Goal: Information Seeking & Learning: Learn about a topic

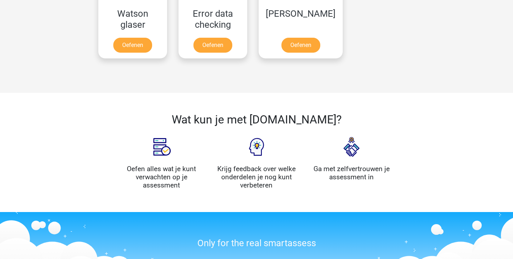
scroll to position [655, 0]
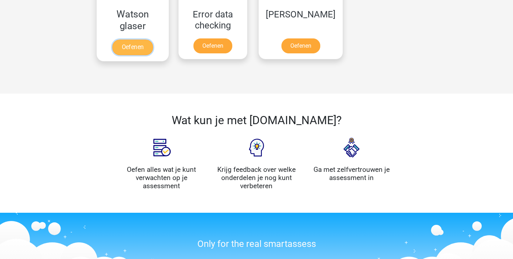
click at [139, 44] on link "Oefenen" at bounding box center [132, 48] width 41 height 16
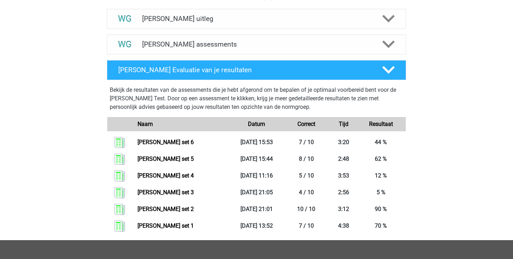
scroll to position [271, 0]
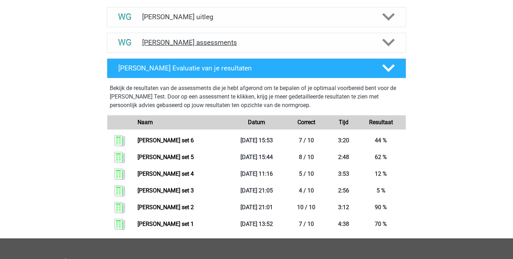
click at [275, 40] on h4 "[PERSON_NAME] assessments" at bounding box center [256, 42] width 229 height 8
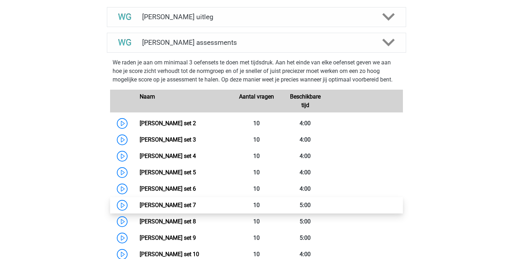
click at [196, 209] on link "Watson Glaser set 7" at bounding box center [168, 205] width 56 height 7
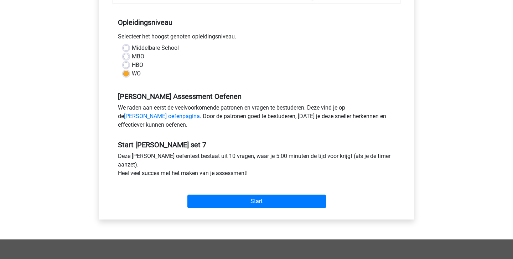
scroll to position [136, 0]
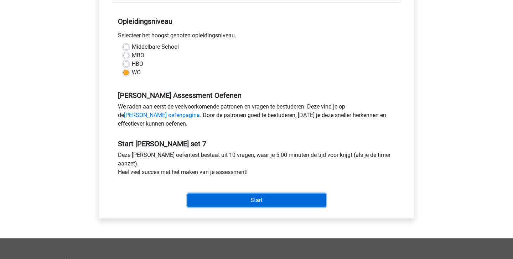
click at [255, 200] on input "Start" at bounding box center [256, 201] width 138 height 14
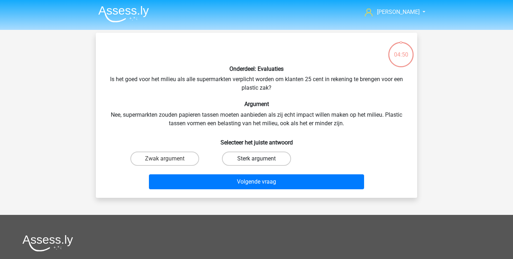
click at [246, 159] on label "Sterk argument" at bounding box center [256, 159] width 69 height 14
click at [256, 159] on input "Sterk argument" at bounding box center [258, 161] width 5 height 5
radio input "true"
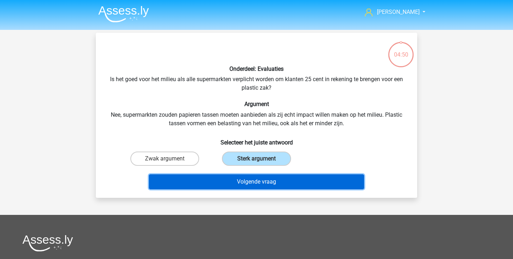
click at [242, 184] on button "Volgende vraag" at bounding box center [256, 181] width 215 height 15
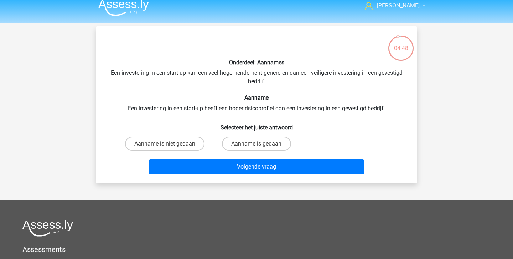
scroll to position [5, 0]
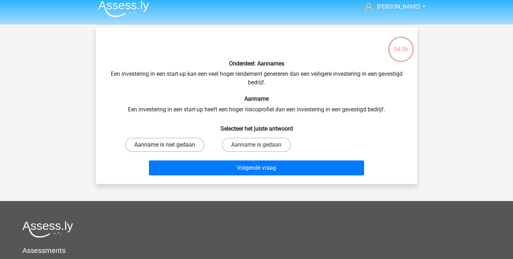
click at [189, 148] on label "Aanname is niet gedaan" at bounding box center [164, 145] width 79 height 14
click at [169, 148] on input "Aanname is niet gedaan" at bounding box center [167, 147] width 5 height 5
radio input "true"
click at [254, 142] on label "Aanname is gedaan" at bounding box center [256, 145] width 69 height 14
click at [256, 145] on input "Aanname is gedaan" at bounding box center [258, 147] width 5 height 5
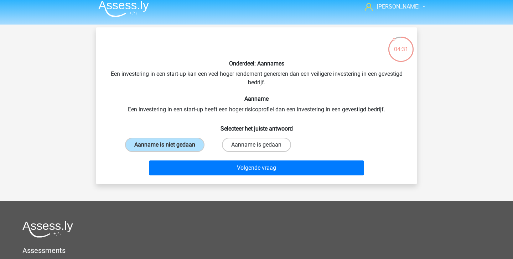
radio input "true"
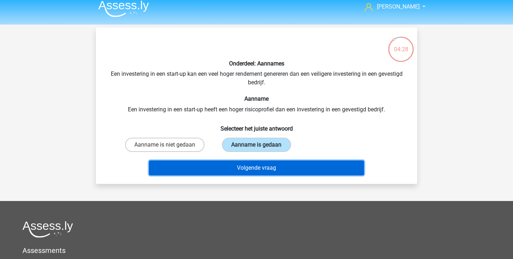
click at [253, 169] on button "Volgende vraag" at bounding box center [256, 168] width 215 height 15
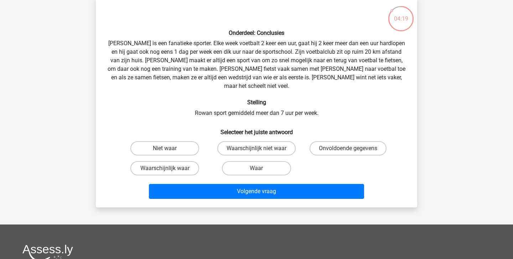
scroll to position [34, 0]
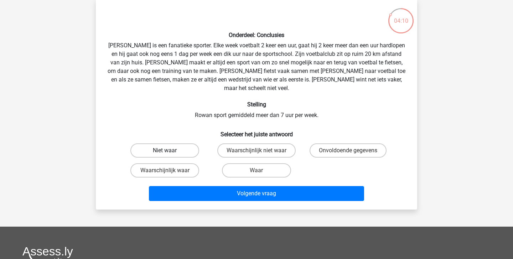
click at [180, 145] on label "Niet waar" at bounding box center [164, 150] width 69 height 14
click at [169, 151] on input "Niet waar" at bounding box center [167, 153] width 5 height 5
radio input "true"
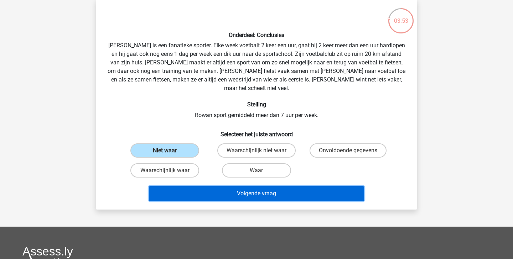
click at [271, 186] on button "Volgende vraag" at bounding box center [256, 193] width 215 height 15
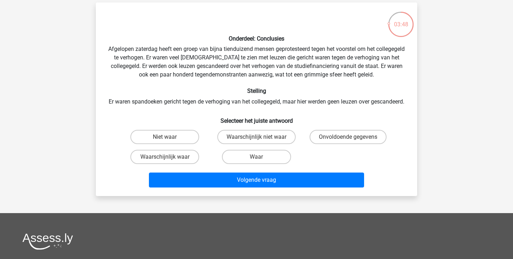
scroll to position [30, 0]
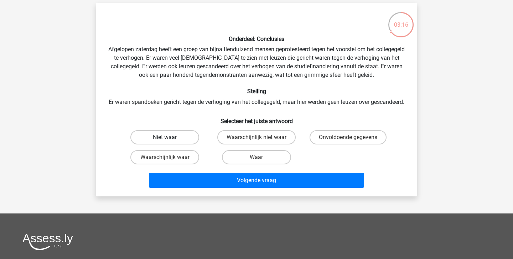
click at [172, 145] on label "Niet waar" at bounding box center [164, 137] width 69 height 14
click at [169, 142] on input "Niet waar" at bounding box center [167, 139] width 5 height 5
radio input "true"
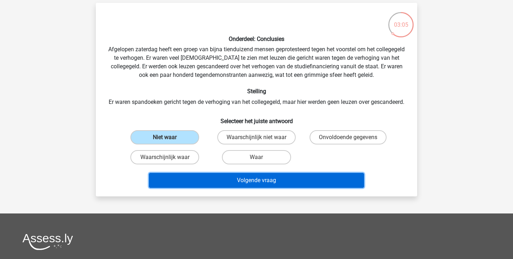
click at [302, 188] on button "Volgende vraag" at bounding box center [256, 180] width 215 height 15
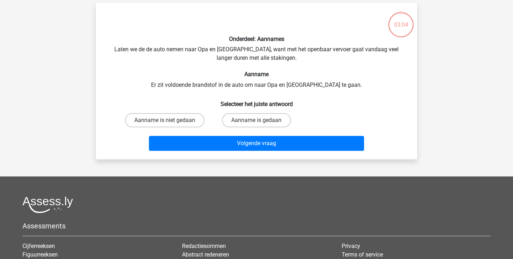
scroll to position [33, 0]
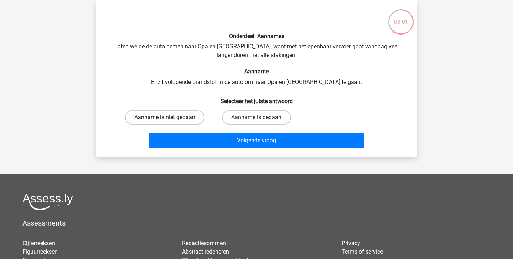
click at [185, 115] on label "Aanname is niet gedaan" at bounding box center [164, 117] width 79 height 14
click at [169, 117] on input "Aanname is niet gedaan" at bounding box center [167, 119] width 5 height 5
radio input "true"
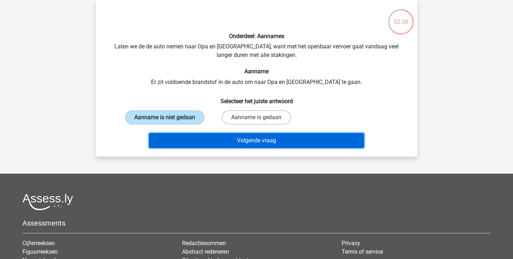
click at [219, 140] on button "Volgende vraag" at bounding box center [256, 140] width 215 height 15
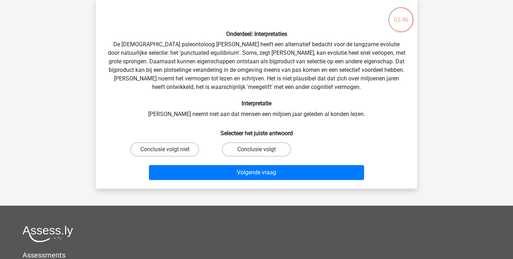
scroll to position [36, 0]
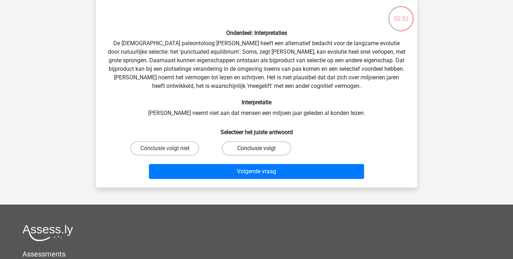
click at [246, 146] on label "Conclusie volgt" at bounding box center [256, 148] width 69 height 14
click at [256, 148] on input "Conclusie volgt" at bounding box center [258, 150] width 5 height 5
radio input "true"
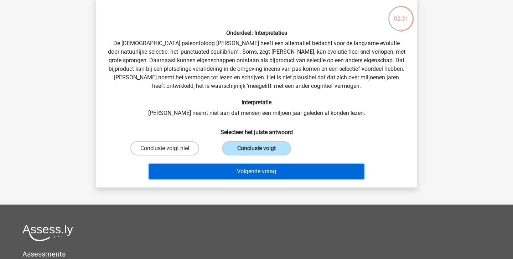
click at [249, 175] on button "Volgende vraag" at bounding box center [256, 171] width 215 height 15
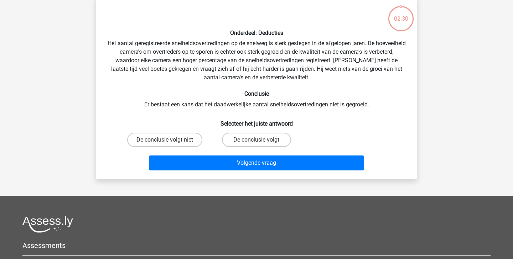
scroll to position [33, 0]
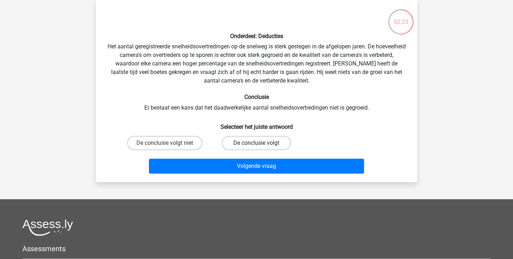
click at [248, 143] on label "De conclusie volgt" at bounding box center [256, 143] width 69 height 14
click at [256, 143] on input "De conclusie volgt" at bounding box center [258, 145] width 5 height 5
radio input "true"
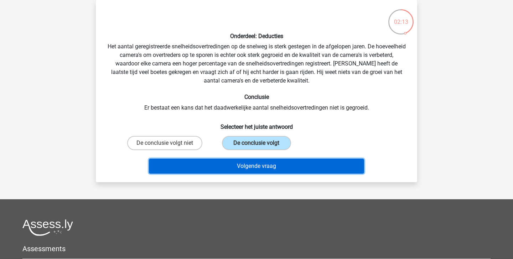
click at [247, 165] on button "Volgende vraag" at bounding box center [256, 166] width 215 height 15
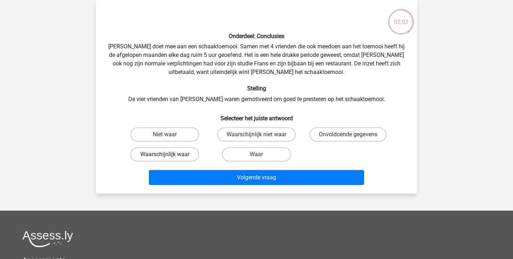
click at [188, 153] on label "Waarschijnlijk waar" at bounding box center [164, 154] width 69 height 14
click at [169, 155] on input "Waarschijnlijk waar" at bounding box center [167, 157] width 5 height 5
radio input "true"
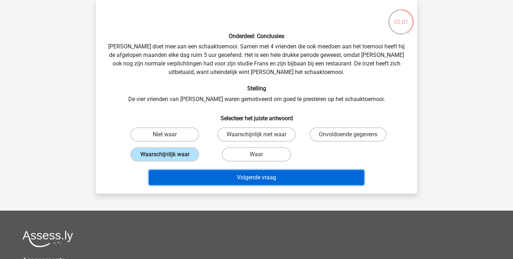
click at [219, 176] on button "Volgende vraag" at bounding box center [256, 177] width 215 height 15
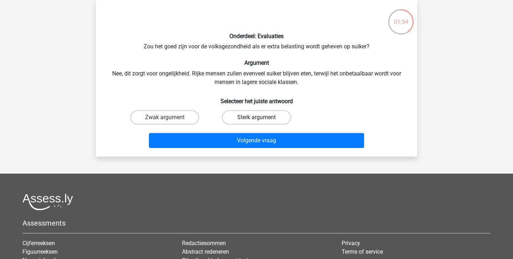
click at [242, 114] on label "Sterk argument" at bounding box center [256, 117] width 69 height 14
click at [256, 117] on input "Sterk argument" at bounding box center [258, 119] width 5 height 5
radio input "true"
click at [173, 120] on label "Zwak argument" at bounding box center [164, 117] width 69 height 14
click at [169, 120] on input "Zwak argument" at bounding box center [167, 119] width 5 height 5
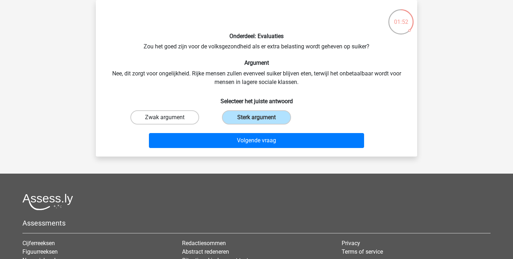
radio input "true"
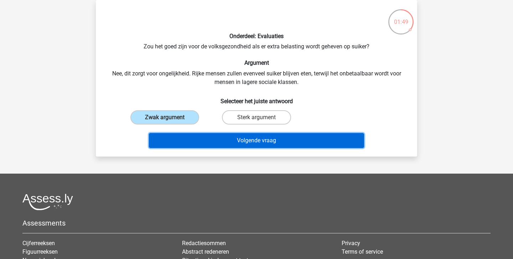
click at [202, 142] on button "Volgende vraag" at bounding box center [256, 140] width 215 height 15
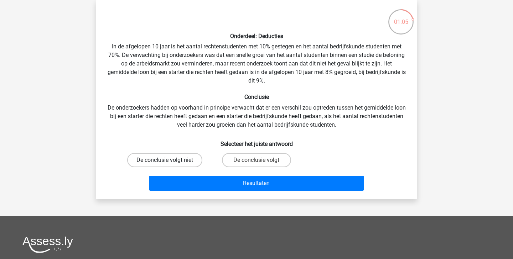
click at [176, 157] on label "De conclusie volgt niet" at bounding box center [164, 160] width 75 height 14
click at [169, 160] on input "De conclusie volgt niet" at bounding box center [167, 162] width 5 height 5
radio input "true"
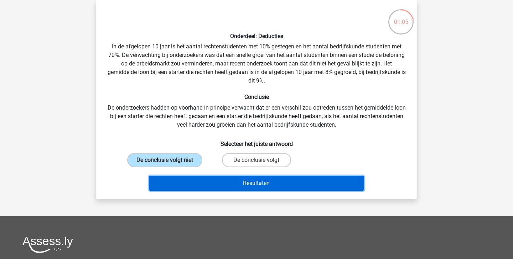
click at [195, 181] on button "Resultaten" at bounding box center [256, 183] width 215 height 15
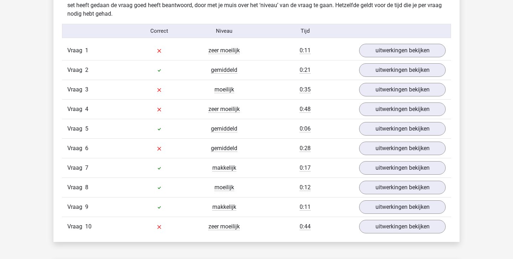
scroll to position [448, 0]
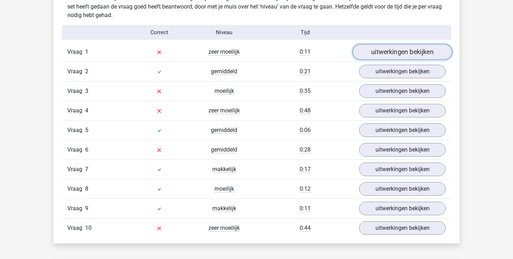
click at [406, 47] on link "uitwerkingen bekijken" at bounding box center [401, 52] width 99 height 16
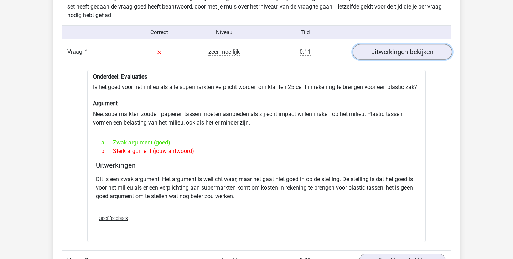
click at [385, 49] on link "uitwerkingen bekijken" at bounding box center [401, 52] width 99 height 16
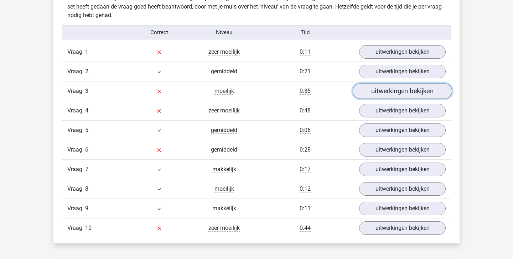
click at [385, 98] on link "uitwerkingen bekijken" at bounding box center [401, 91] width 99 height 16
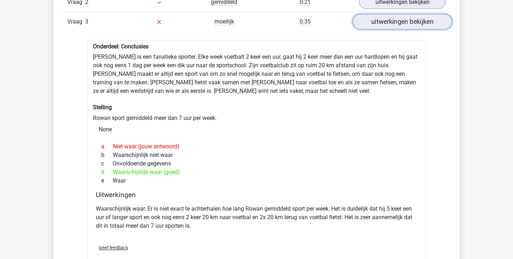
scroll to position [516, 0]
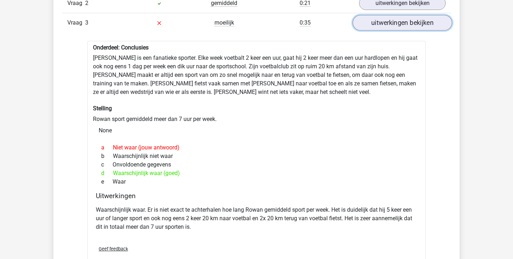
click at [398, 22] on link "uitwerkingen bekijken" at bounding box center [401, 23] width 99 height 16
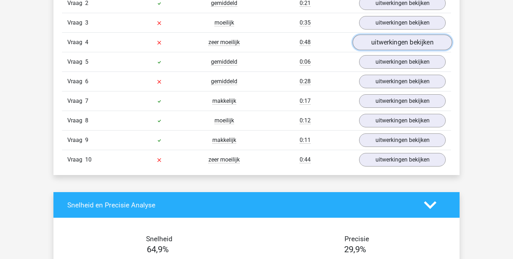
click at [396, 42] on link "uitwerkingen bekijken" at bounding box center [401, 43] width 99 height 16
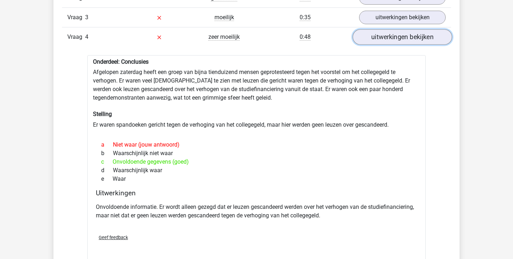
scroll to position [523, 0]
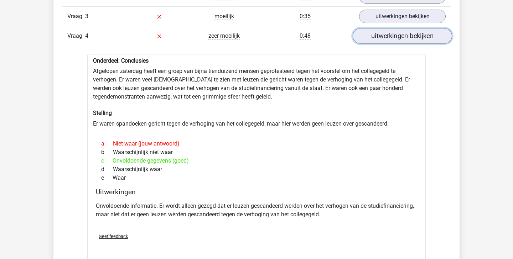
click at [390, 35] on link "uitwerkingen bekijken" at bounding box center [401, 36] width 99 height 16
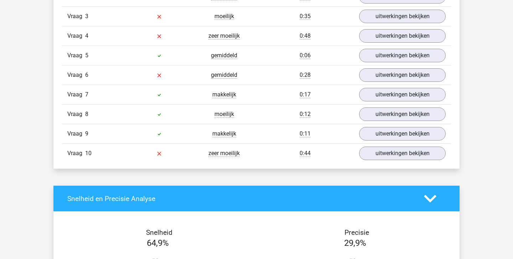
click at [389, 85] on div "Vraag 7 makkelijk 0:17 uitwerkingen bekijken" at bounding box center [256, 95] width 389 height 20
click at [387, 78] on link "uitwerkingen bekijken" at bounding box center [401, 75] width 99 height 16
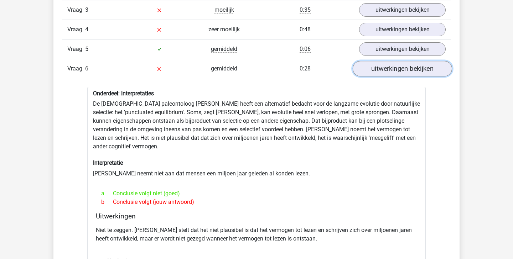
scroll to position [530, 0]
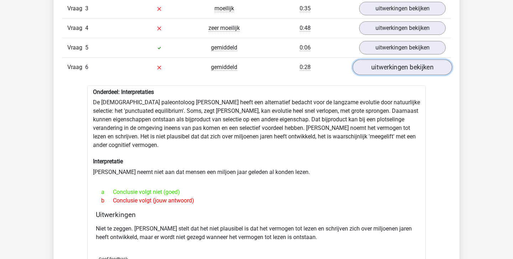
click at [386, 69] on link "uitwerkingen bekijken" at bounding box center [401, 67] width 99 height 16
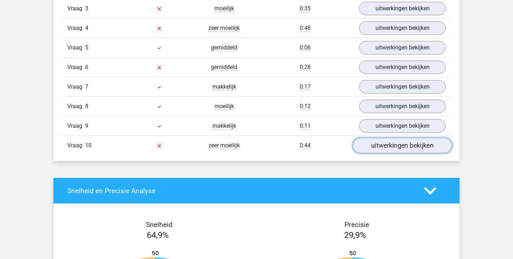
click at [384, 148] on link "uitwerkingen bekijken" at bounding box center [401, 146] width 99 height 16
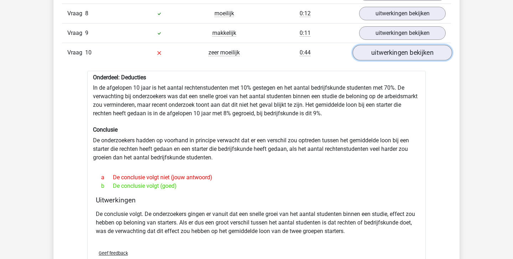
scroll to position [624, 0]
click at [400, 55] on link "uitwerkingen bekijken" at bounding box center [401, 53] width 99 height 16
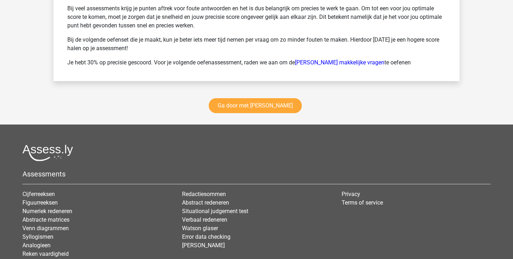
scroll to position [1003, 0]
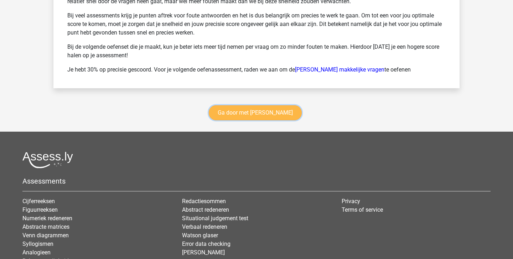
click at [263, 110] on link "Ga door met watson glaser" at bounding box center [255, 112] width 93 height 15
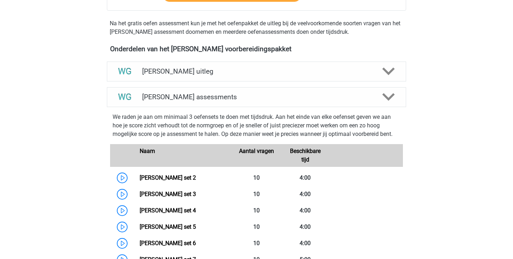
scroll to position [211, 0]
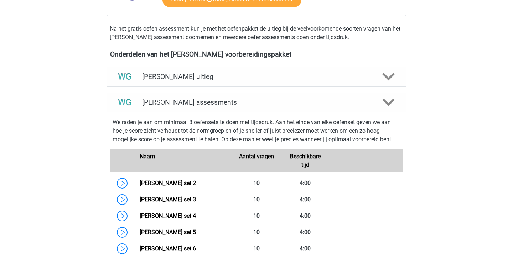
click at [298, 101] on h4 "[PERSON_NAME] assessments" at bounding box center [256, 102] width 229 height 8
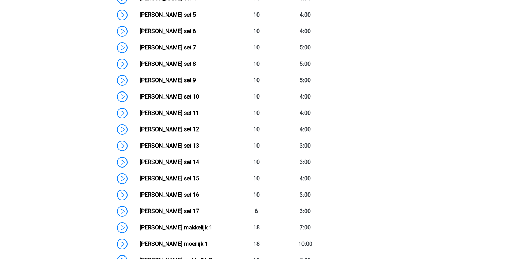
scroll to position [401, 0]
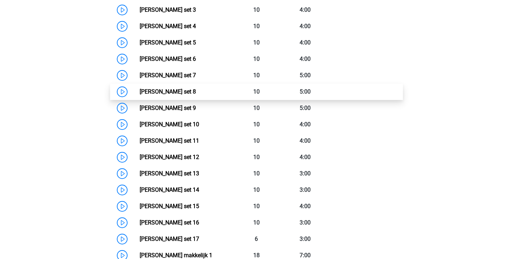
click at [196, 90] on link "[PERSON_NAME] set 8" at bounding box center [168, 91] width 56 height 7
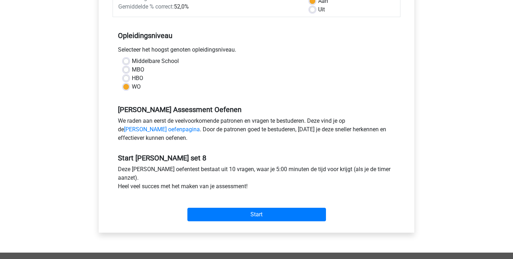
scroll to position [173, 0]
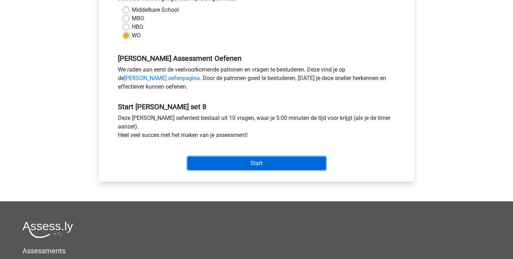
click at [248, 160] on input "Start" at bounding box center [256, 164] width 138 height 14
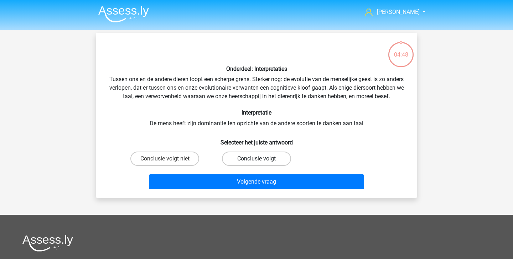
click at [249, 166] on label "Conclusie volgt" at bounding box center [256, 159] width 69 height 14
click at [256, 163] on input "Conclusie volgt" at bounding box center [258, 161] width 5 height 5
radio input "true"
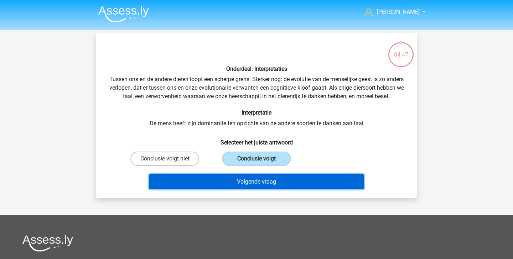
click at [234, 189] on button "Volgende vraag" at bounding box center [256, 181] width 215 height 15
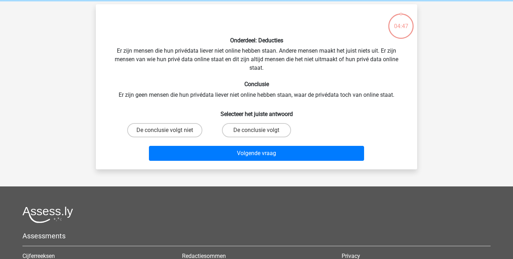
scroll to position [33, 0]
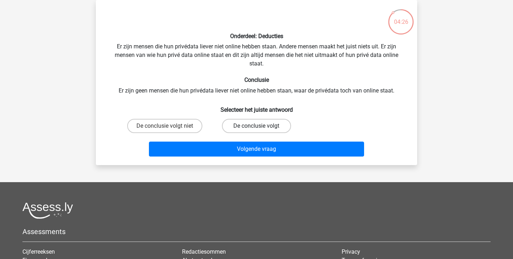
click at [229, 125] on label "De conclusie volgt" at bounding box center [256, 126] width 69 height 14
click at [256, 126] on input "De conclusie volgt" at bounding box center [258, 128] width 5 height 5
radio input "true"
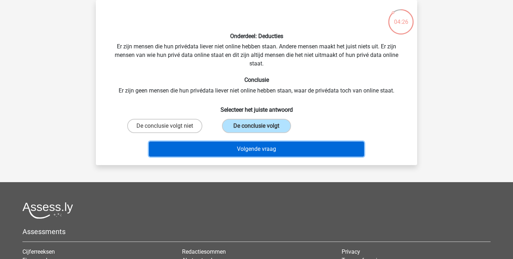
click at [236, 150] on button "Volgende vraag" at bounding box center [256, 149] width 215 height 15
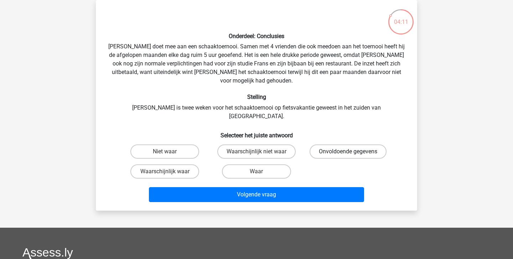
click at [353, 145] on label "Onvoldoende gegevens" at bounding box center [347, 152] width 77 height 14
click at [352, 152] on input "Onvoldoende gegevens" at bounding box center [350, 154] width 5 height 5
radio input "true"
click at [251, 145] on label "Waarschijnlijk niet waar" at bounding box center [256, 152] width 78 height 14
click at [256, 152] on input "Waarschijnlijk niet waar" at bounding box center [258, 154] width 5 height 5
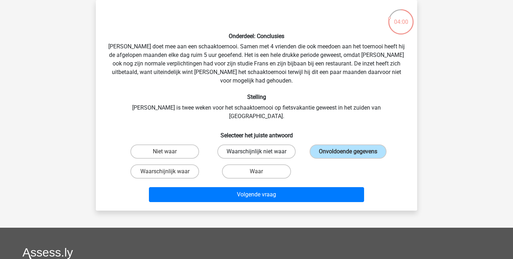
radio input "true"
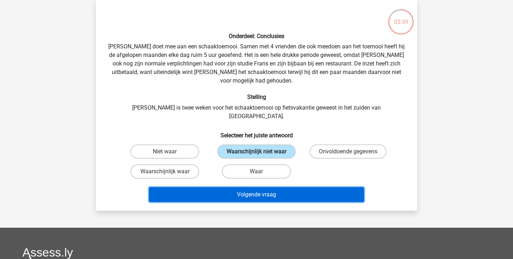
click at [249, 187] on button "Volgende vraag" at bounding box center [256, 194] width 215 height 15
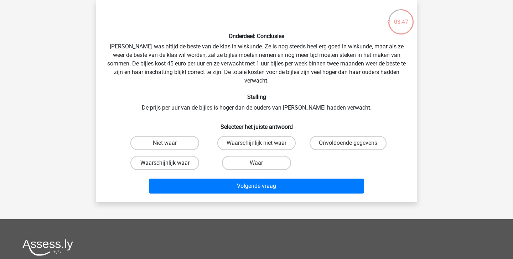
click at [187, 156] on label "Waarschijnlijk waar" at bounding box center [164, 163] width 69 height 14
click at [169, 163] on input "Waarschijnlijk waar" at bounding box center [167, 165] width 5 height 5
radio input "true"
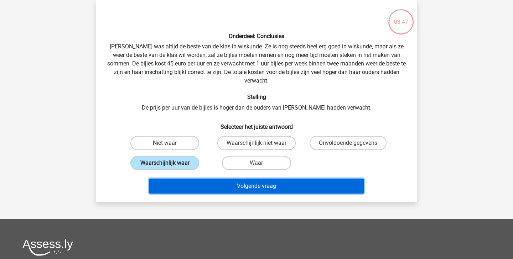
click at [198, 179] on button "Volgende vraag" at bounding box center [256, 186] width 215 height 15
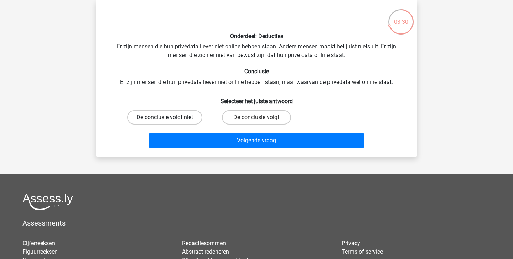
click at [179, 117] on label "De conclusie volgt niet" at bounding box center [164, 117] width 75 height 14
click at [169, 117] on input "De conclusie volgt niet" at bounding box center [167, 119] width 5 height 5
radio input "true"
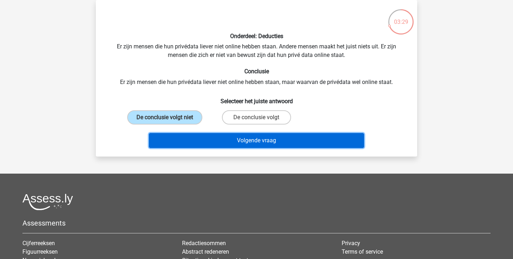
click at [193, 142] on button "Volgende vraag" at bounding box center [256, 140] width 215 height 15
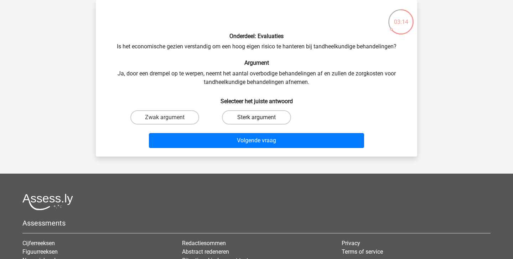
click at [244, 114] on label "Sterk argument" at bounding box center [256, 117] width 69 height 14
click at [256, 117] on input "Sterk argument" at bounding box center [258, 119] width 5 height 5
radio input "true"
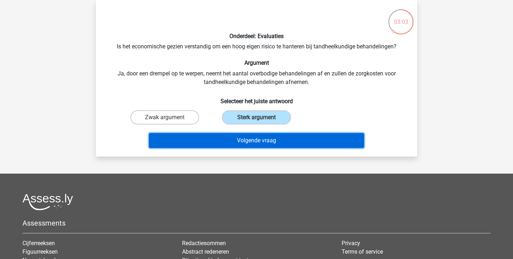
click at [216, 141] on button "Volgende vraag" at bounding box center [256, 140] width 215 height 15
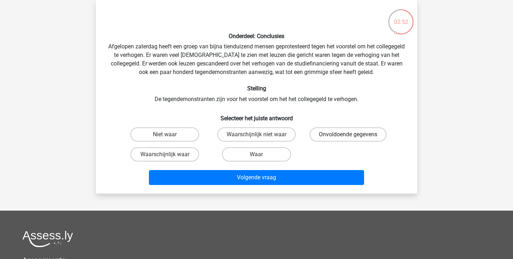
click at [343, 139] on label "Onvoldoende gegevens" at bounding box center [347, 134] width 77 height 14
click at [348, 139] on input "Onvoldoende gegevens" at bounding box center [350, 137] width 5 height 5
radio input "true"
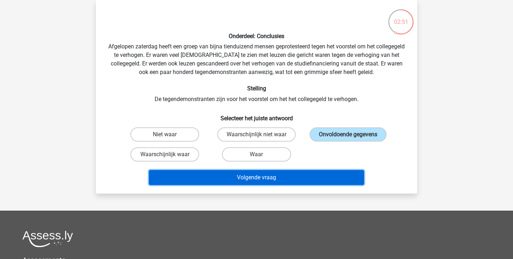
click at [313, 179] on button "Volgende vraag" at bounding box center [256, 177] width 215 height 15
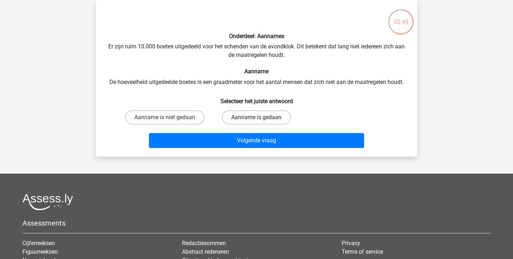
click at [243, 114] on label "Aanname is gedaan" at bounding box center [256, 117] width 69 height 14
click at [256, 117] on input "Aanname is gedaan" at bounding box center [258, 119] width 5 height 5
radio input "true"
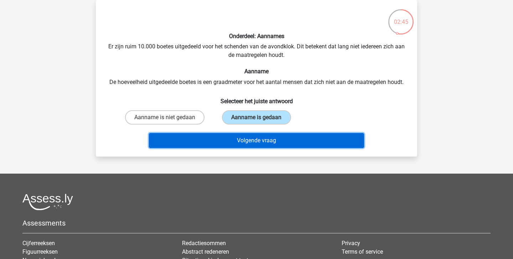
click at [238, 139] on button "Volgende vraag" at bounding box center [256, 140] width 215 height 15
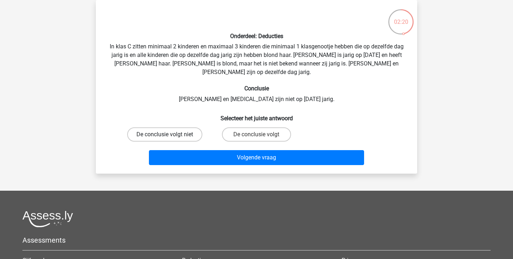
click at [177, 127] on label "De conclusie volgt niet" at bounding box center [164, 134] width 75 height 14
click at [169, 135] on input "De conclusie volgt niet" at bounding box center [167, 137] width 5 height 5
radio input "true"
click at [266, 129] on label "De conclusie volgt" at bounding box center [256, 134] width 69 height 14
click at [261, 135] on input "De conclusie volgt" at bounding box center [258, 137] width 5 height 5
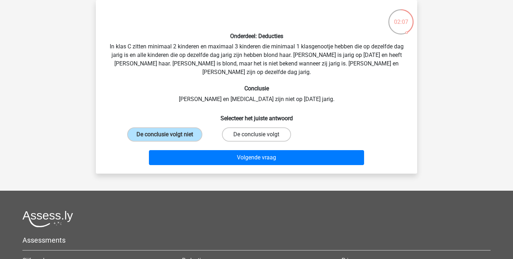
radio input "true"
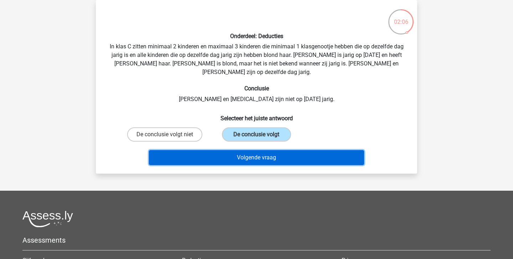
click at [265, 150] on button "Volgende vraag" at bounding box center [256, 157] width 215 height 15
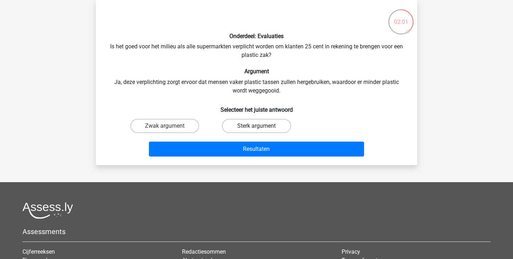
click at [240, 123] on label "Sterk argument" at bounding box center [256, 126] width 69 height 14
click at [256, 126] on input "Sterk argument" at bounding box center [258, 128] width 5 height 5
radio input "true"
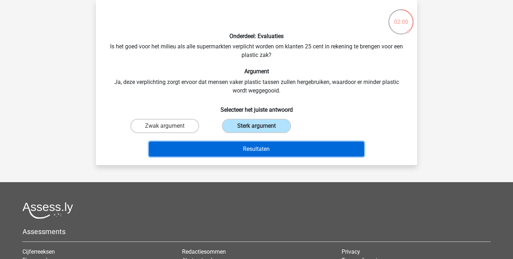
click at [286, 148] on button "Resultaten" at bounding box center [256, 149] width 215 height 15
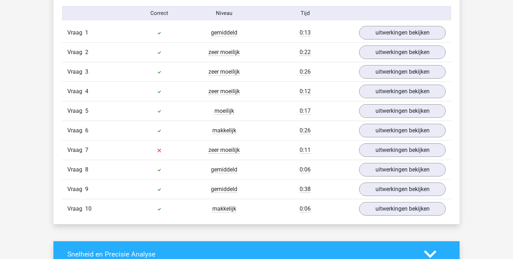
scroll to position [505, 0]
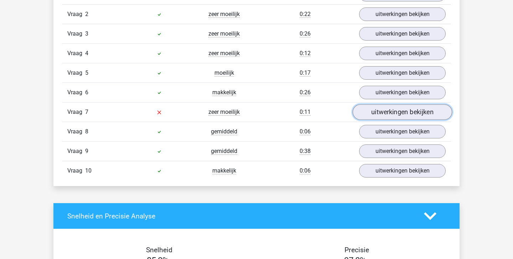
click at [396, 114] on link "uitwerkingen bekijken" at bounding box center [401, 112] width 99 height 16
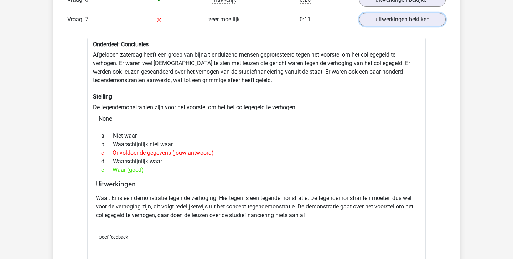
scroll to position [598, 0]
click at [387, 23] on link "uitwerkingen bekijken" at bounding box center [401, 19] width 99 height 16
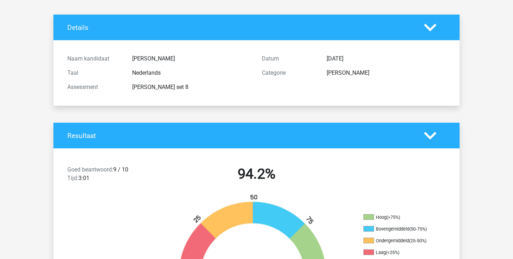
scroll to position [0, 0]
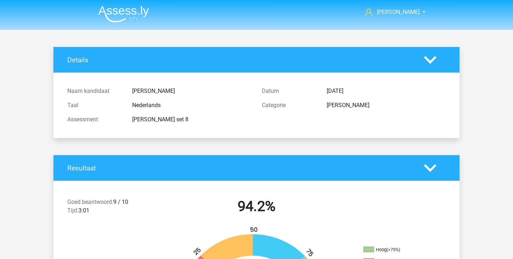
click at [109, 13] on img at bounding box center [123, 14] width 51 height 17
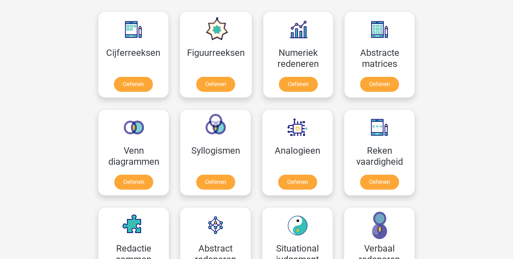
scroll to position [320, 0]
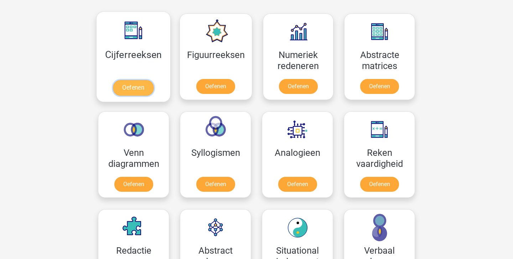
click at [140, 93] on link "Oefenen" at bounding box center [133, 88] width 41 height 16
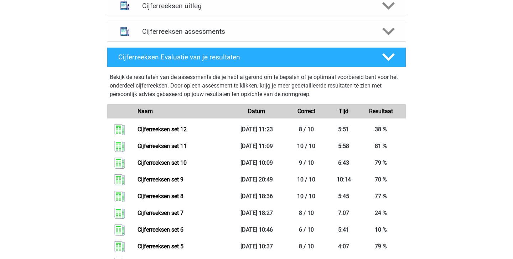
scroll to position [285, 0]
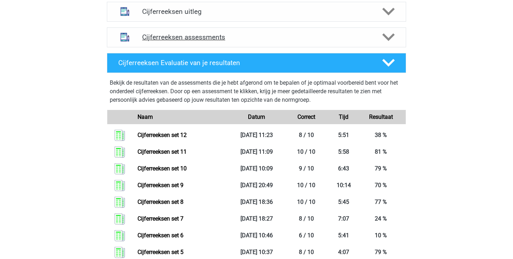
click at [281, 41] on h4 "Cijferreeksen assessments" at bounding box center [256, 37] width 229 height 8
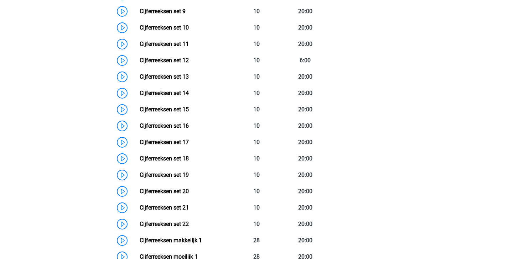
scroll to position [503, 0]
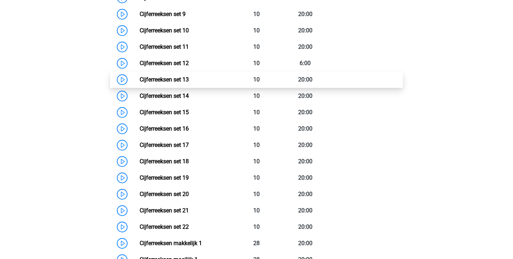
click at [189, 83] on link "Cijferreeksen set 13" at bounding box center [164, 79] width 49 height 7
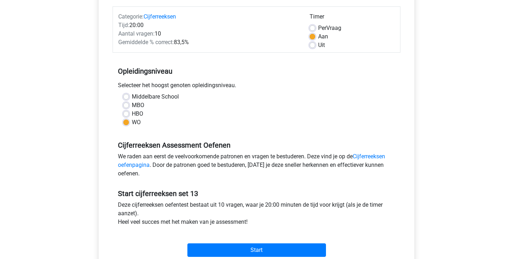
scroll to position [88, 0]
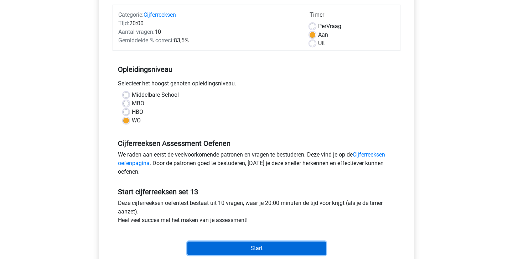
click at [267, 248] on input "Start" at bounding box center [256, 249] width 138 height 14
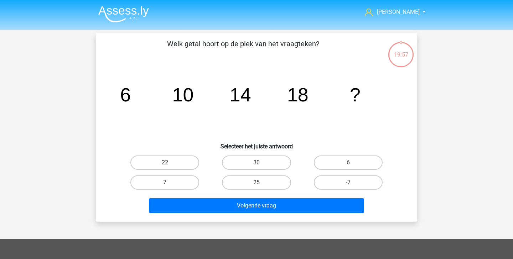
click at [169, 162] on label "22" at bounding box center [164, 163] width 69 height 14
click at [169, 163] on input "22" at bounding box center [167, 165] width 5 height 5
radio input "true"
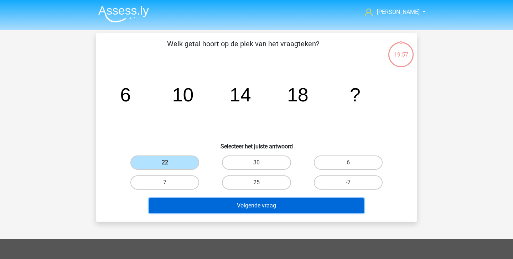
click at [213, 206] on button "Volgende vraag" at bounding box center [256, 205] width 215 height 15
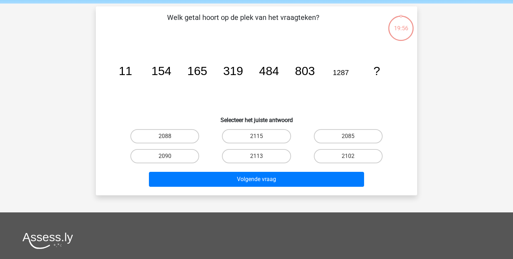
scroll to position [33, 0]
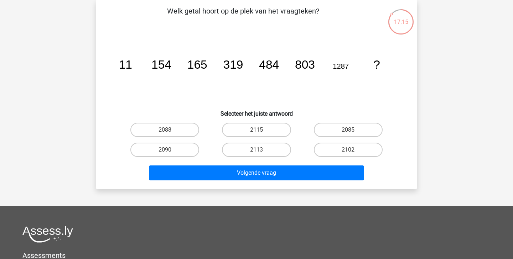
click at [169, 153] on input "2090" at bounding box center [167, 152] width 5 height 5
radio input "true"
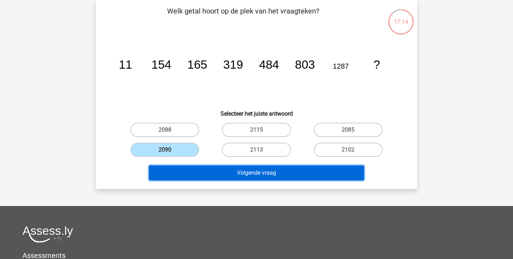
click at [200, 172] on button "Volgende vraag" at bounding box center [256, 173] width 215 height 15
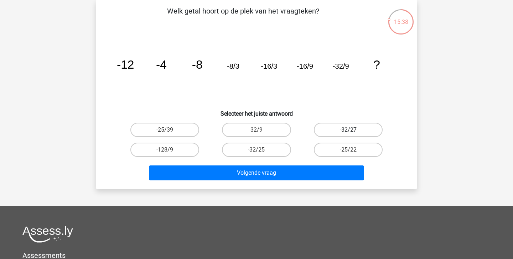
click at [361, 131] on label "-32/27" at bounding box center [348, 130] width 69 height 14
click at [352, 131] on input "-32/27" at bounding box center [350, 132] width 5 height 5
radio input "true"
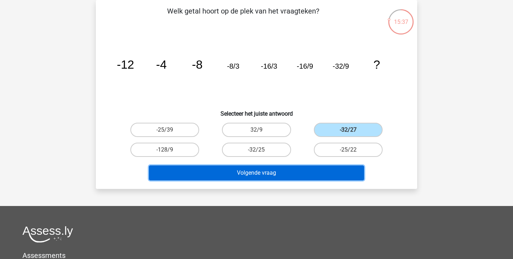
click at [345, 170] on button "Volgende vraag" at bounding box center [256, 173] width 215 height 15
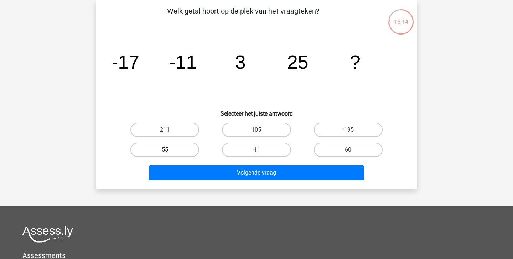
click at [187, 150] on label "55" at bounding box center [164, 150] width 69 height 14
click at [169, 150] on input "55" at bounding box center [167, 152] width 5 height 5
radio input "true"
click at [201, 163] on div "Volgende vraag" at bounding box center [256, 171] width 298 height 23
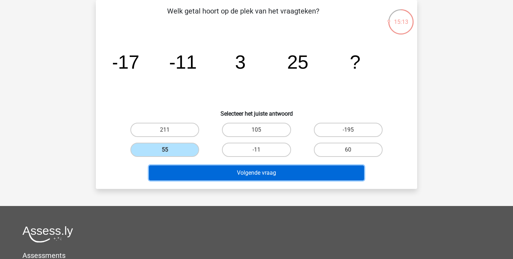
click at [201, 171] on button "Volgende vraag" at bounding box center [256, 173] width 215 height 15
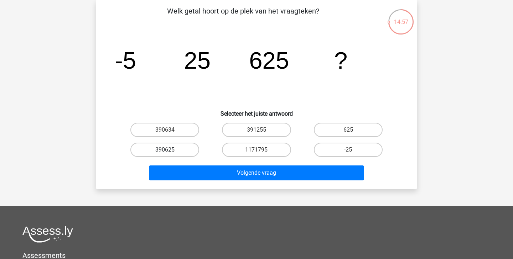
click at [185, 147] on label "390625" at bounding box center [164, 150] width 69 height 14
click at [169, 150] on input "390625" at bounding box center [167, 152] width 5 height 5
radio input "true"
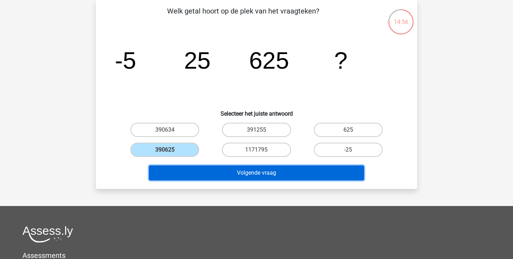
click at [194, 167] on button "Volgende vraag" at bounding box center [256, 173] width 215 height 15
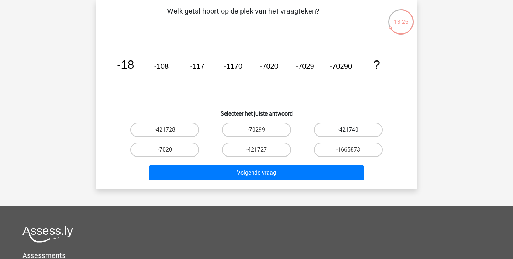
click at [346, 128] on label "-421740" at bounding box center [348, 130] width 69 height 14
click at [348, 130] on input "-421740" at bounding box center [350, 132] width 5 height 5
radio input "true"
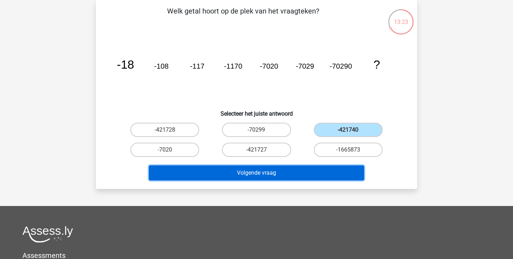
click at [348, 174] on button "Volgende vraag" at bounding box center [256, 173] width 215 height 15
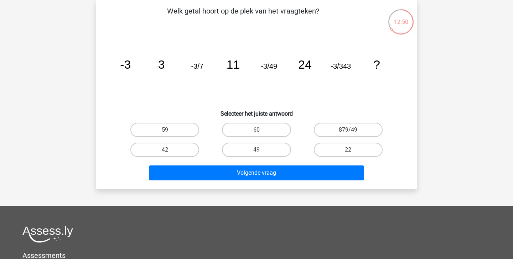
click at [178, 144] on label "42" at bounding box center [164, 150] width 69 height 14
click at [169, 150] on input "42" at bounding box center [167, 152] width 5 height 5
radio input "true"
click at [205, 183] on div "Welk getal hoort op de plek van het vraagteken? image/svg+xml -3 3 -3/7 11 -3/4…" at bounding box center [256, 94] width 321 height 189
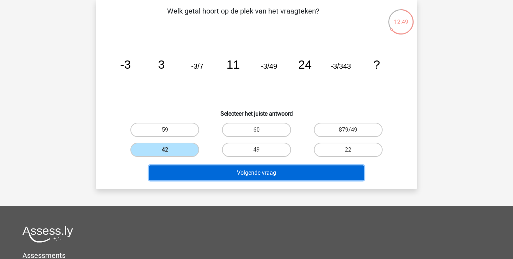
click at [205, 177] on button "Volgende vraag" at bounding box center [256, 173] width 215 height 15
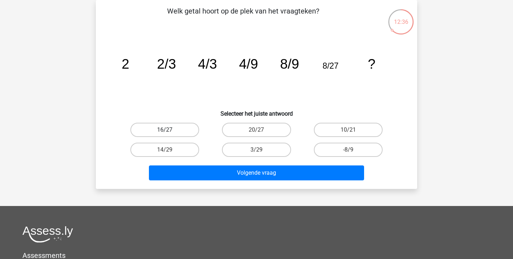
click at [186, 131] on label "16/27" at bounding box center [164, 130] width 69 height 14
click at [169, 131] on input "16/27" at bounding box center [167, 132] width 5 height 5
radio input "true"
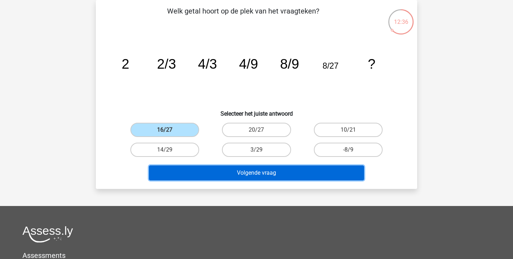
click at [208, 173] on button "Volgende vraag" at bounding box center [256, 173] width 215 height 15
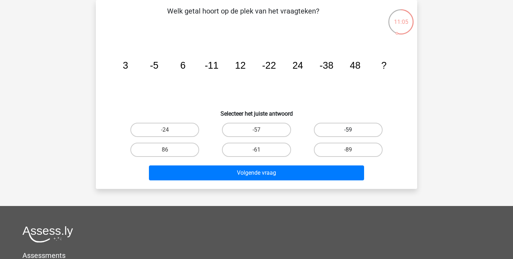
click at [340, 128] on label "-59" at bounding box center [348, 130] width 69 height 14
click at [348, 130] on input "-59" at bounding box center [350, 132] width 5 height 5
radio input "true"
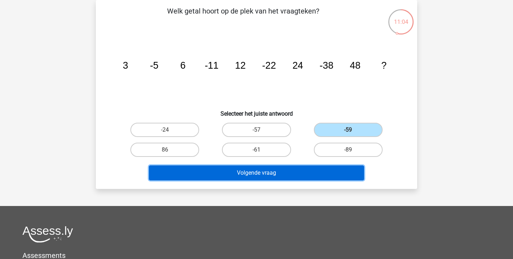
click at [307, 175] on button "Volgende vraag" at bounding box center [256, 173] width 215 height 15
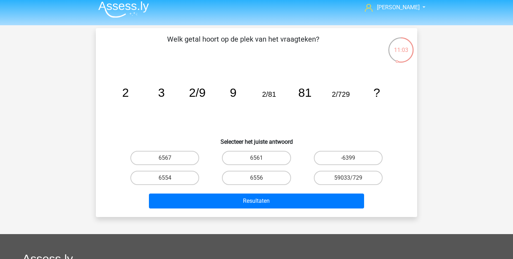
scroll to position [0, 0]
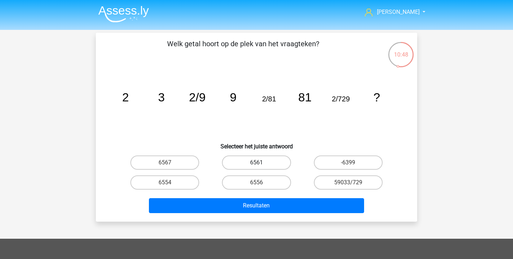
click at [251, 167] on label "6561" at bounding box center [256, 163] width 69 height 14
click at [256, 167] on input "6561" at bounding box center [258, 165] width 5 height 5
radio input "true"
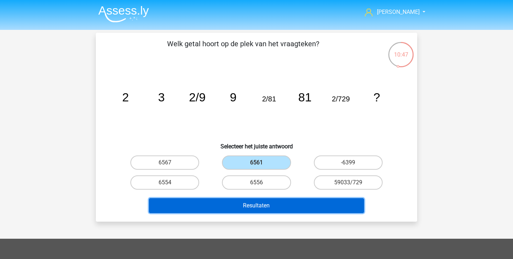
click at [253, 206] on button "Resultaten" at bounding box center [256, 205] width 215 height 15
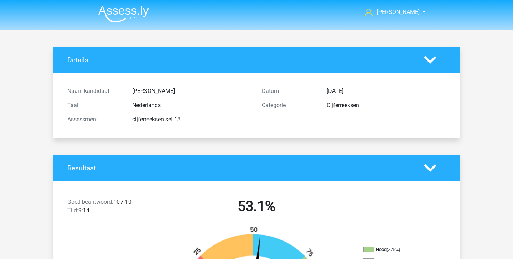
click at [134, 14] on img at bounding box center [123, 14] width 51 height 17
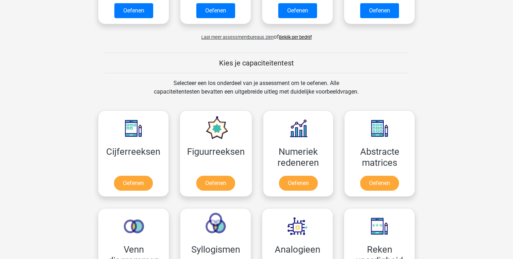
scroll to position [295, 0]
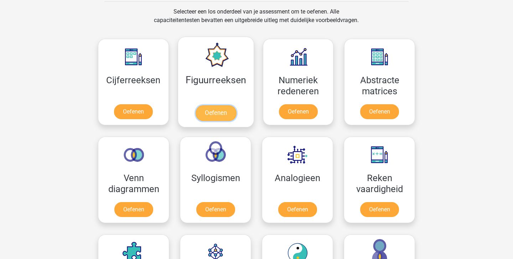
click at [215, 117] on link "Oefenen" at bounding box center [215, 113] width 41 height 16
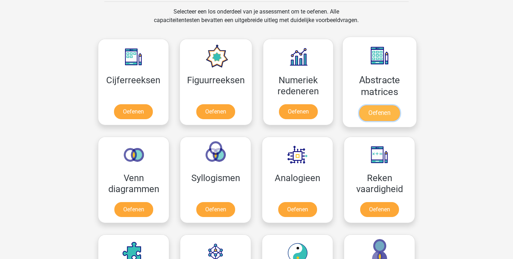
click at [385, 113] on link "Oefenen" at bounding box center [379, 113] width 41 height 16
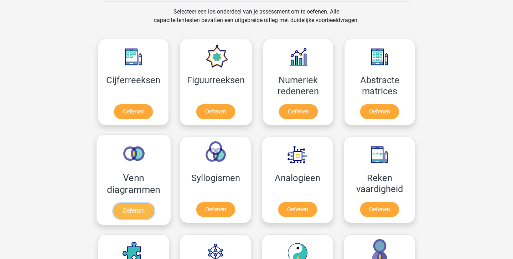
click at [130, 210] on link "Oefenen" at bounding box center [133, 211] width 41 height 16
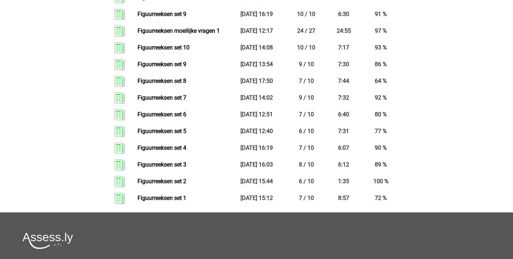
scroll to position [458, 0]
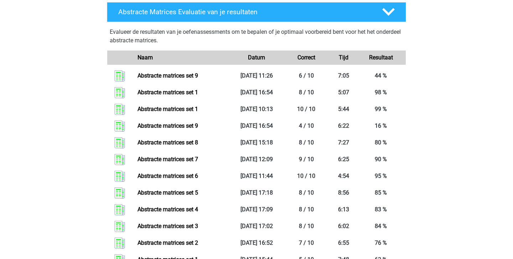
scroll to position [310, 0]
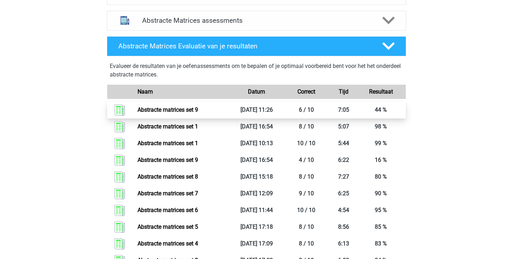
click at [198, 110] on link "Abstracte matrices set 9" at bounding box center [167, 109] width 61 height 7
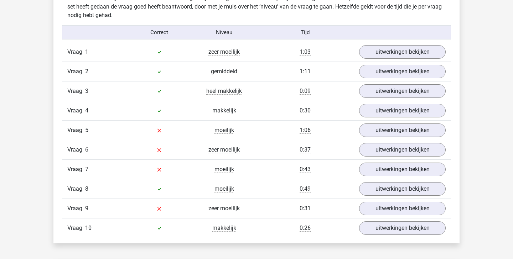
scroll to position [433, 0]
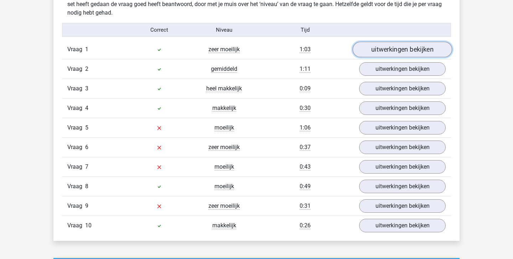
click at [393, 49] on link "uitwerkingen bekijken" at bounding box center [401, 50] width 99 height 16
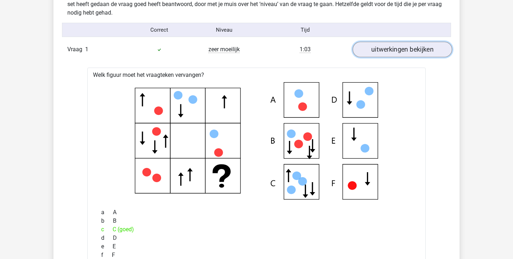
click at [393, 49] on link "uitwerkingen bekijken" at bounding box center [401, 50] width 99 height 16
